Goal: Navigation & Orientation: Find specific page/section

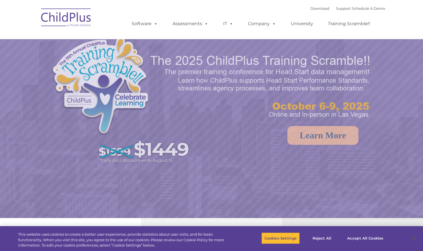
select select "MEDIUM"
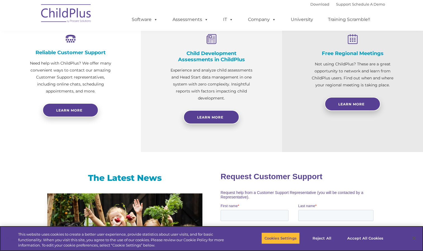
scroll to position [215, 0]
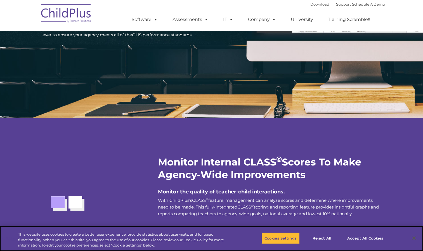
scroll to position [909, 0]
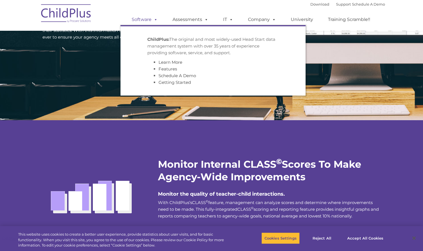
click at [154, 21] on span at bounding box center [155, 19] width 6 height 5
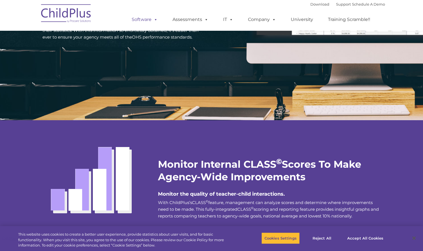
click at [154, 21] on span at bounding box center [155, 19] width 6 height 5
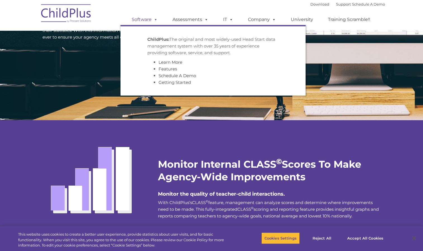
click at [153, 18] on span at bounding box center [155, 19] width 6 height 5
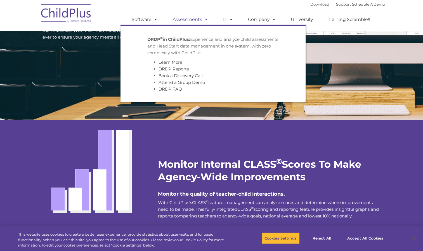
click at [199, 20] on link "Assessments" at bounding box center [190, 19] width 47 height 11
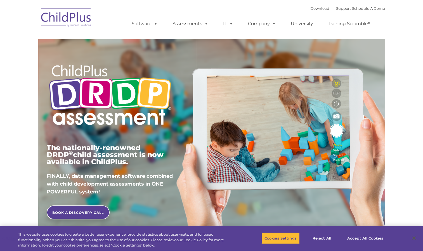
type input ""
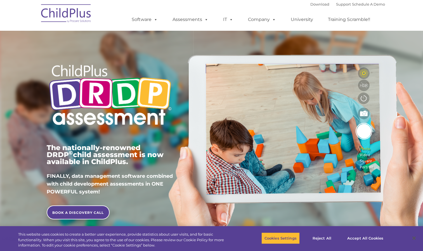
click at [201, 12] on ul "Software ChildPlus: The original and most widely-used Head Start data managemen…" at bounding box center [253, 19] width 265 height 22
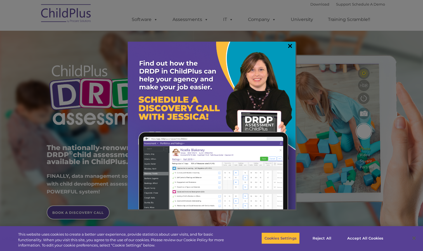
click at [290, 46] on link "×" at bounding box center [290, 46] width 6 height 6
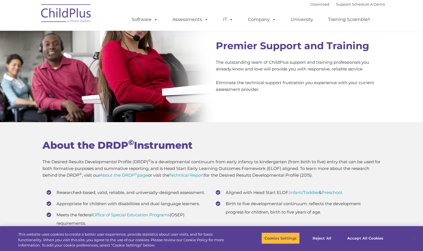
scroll to position [2157, 0]
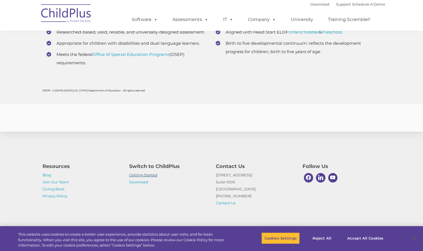
click at [149, 175] on link "Getting Started" at bounding box center [143, 175] width 28 height 4
